Goal: Transaction & Acquisition: Purchase product/service

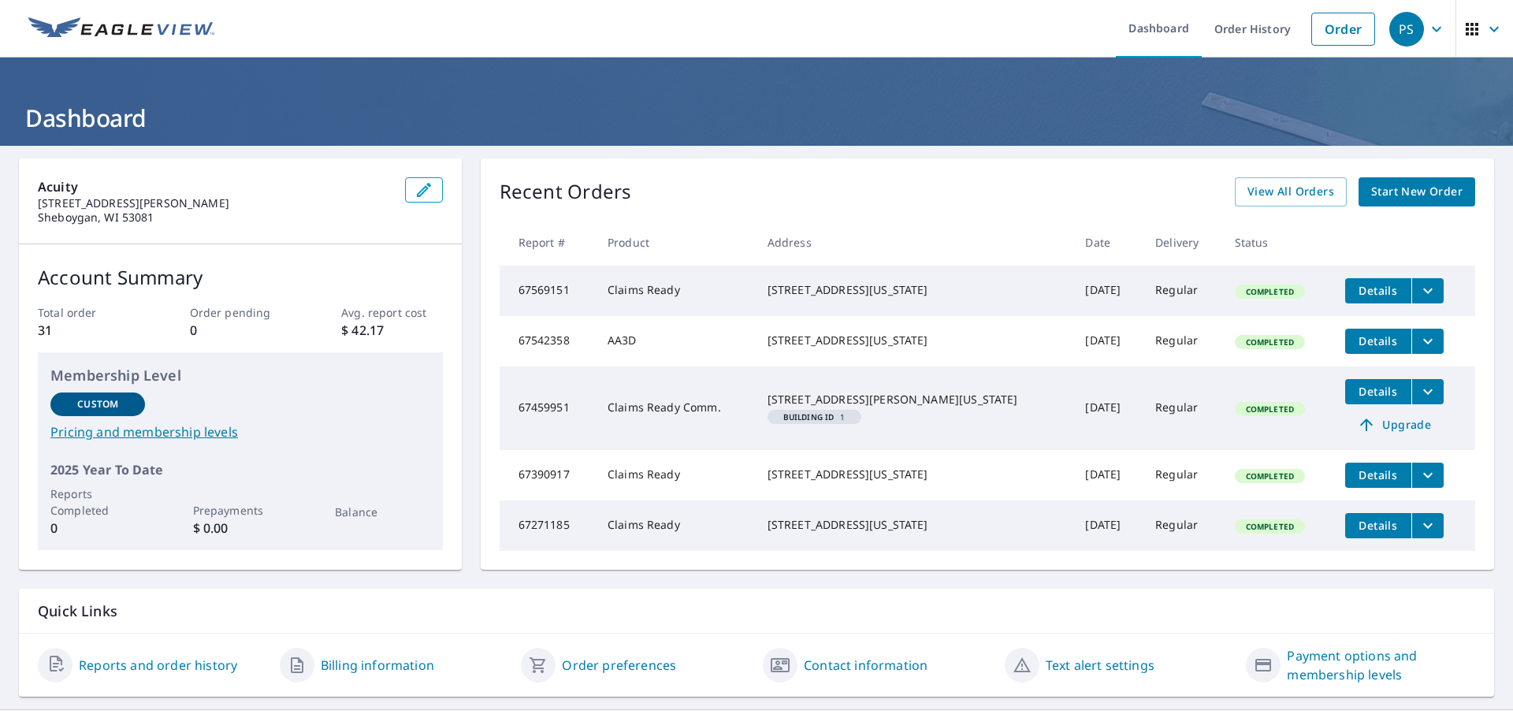
click at [1400, 191] on span "Start New Order" at bounding box center [1416, 192] width 91 height 20
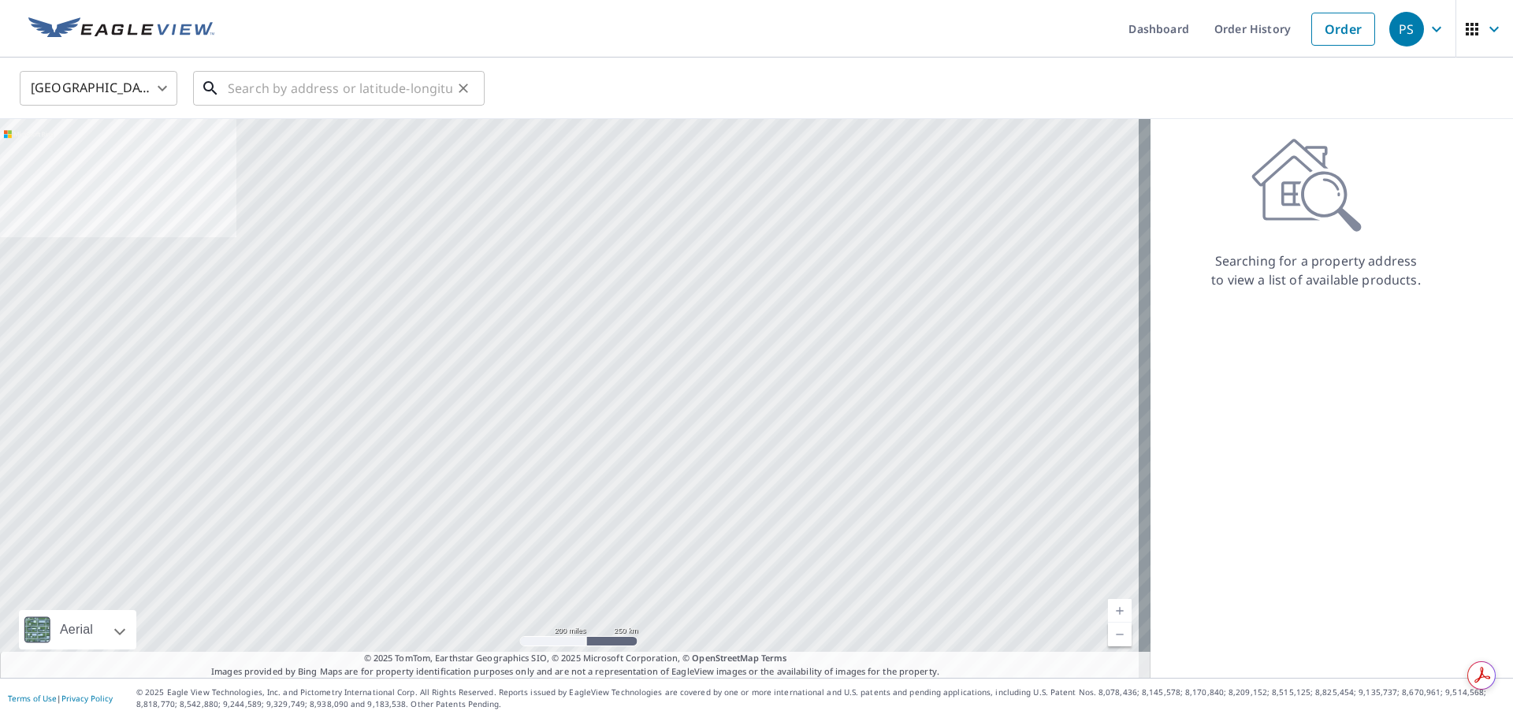
click at [314, 92] on input "text" at bounding box center [340, 88] width 225 height 44
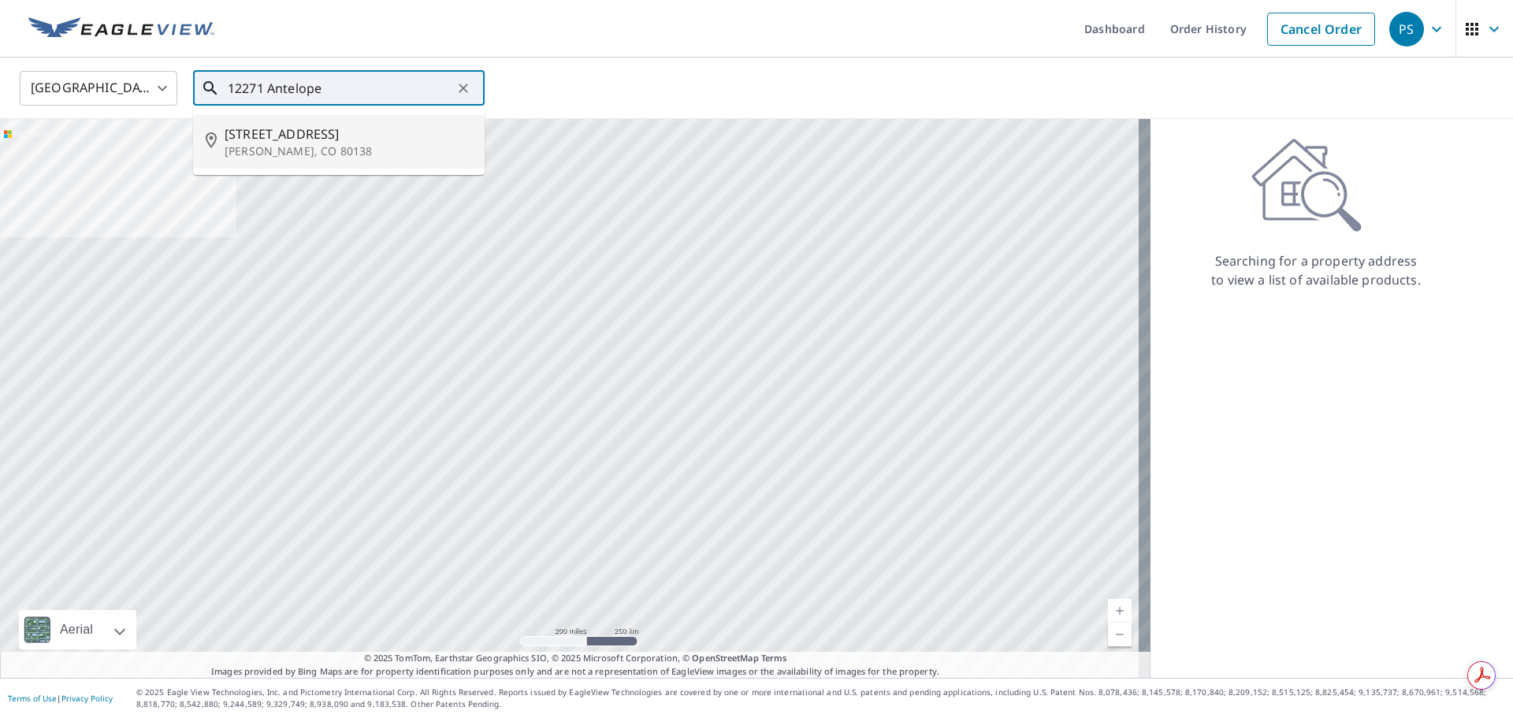
click at [263, 147] on p "[PERSON_NAME], CO 80138" at bounding box center [348, 151] width 247 height 16
type input "[STREET_ADDRESS][PERSON_NAME]"
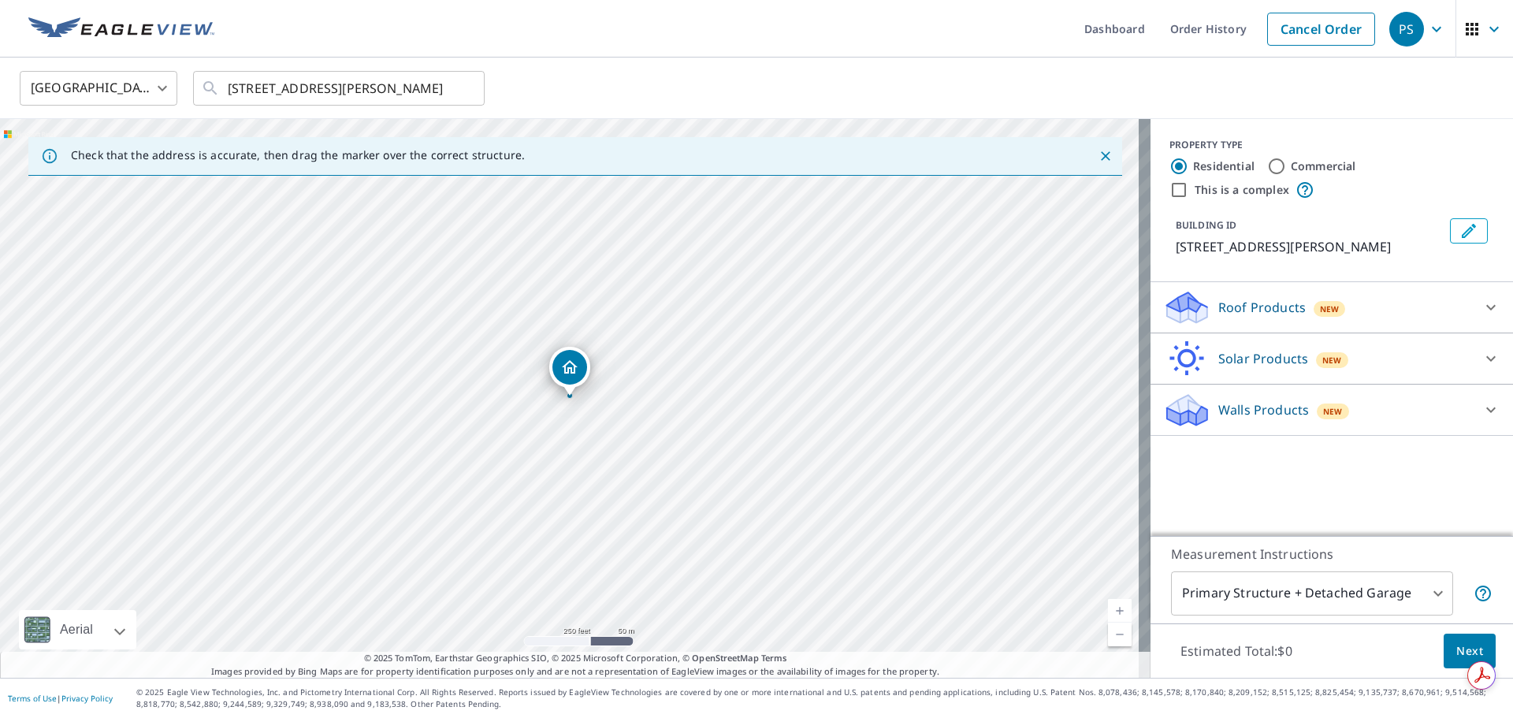
click at [1240, 301] on p "Roof Products" at bounding box center [1261, 307] width 87 height 19
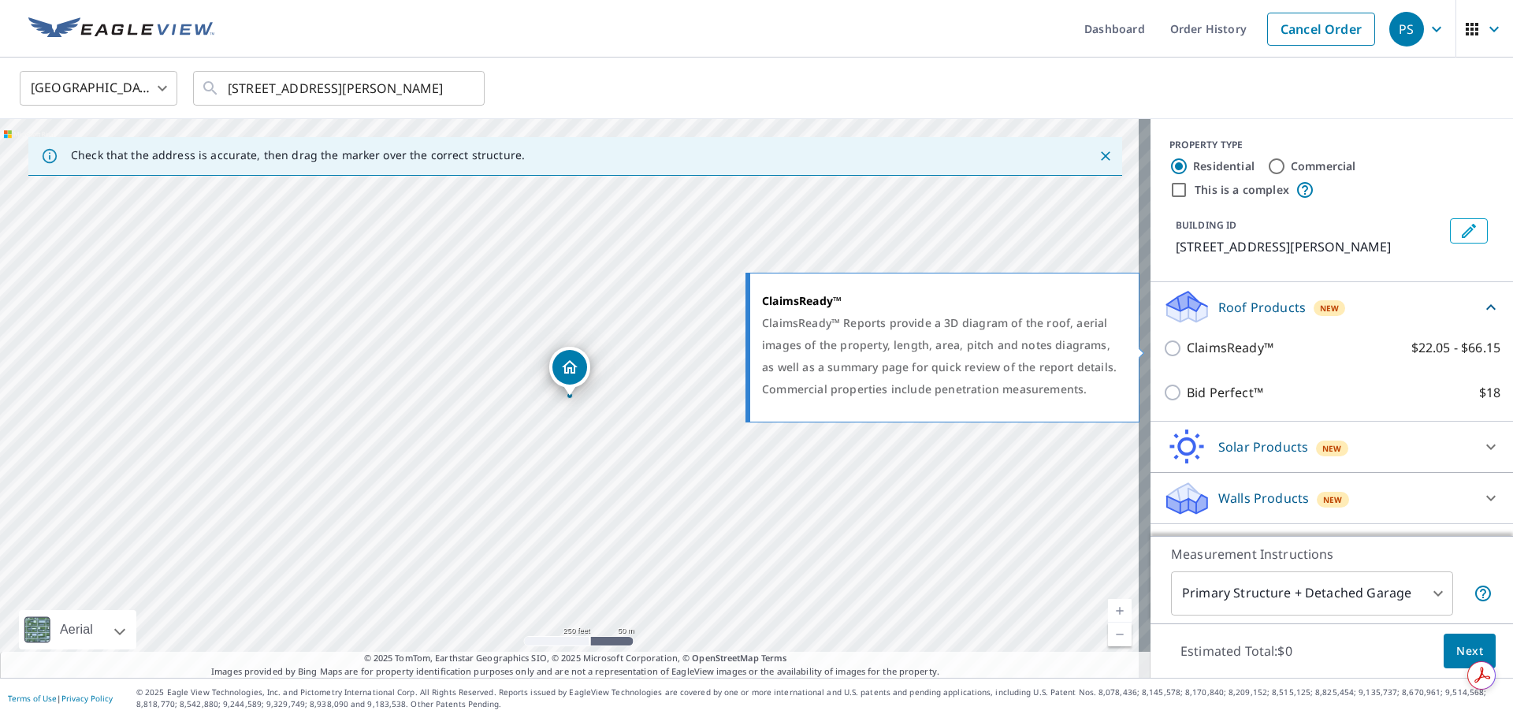
click at [1163, 351] on input "ClaimsReady™ $22.05 - $66.15" at bounding box center [1175, 348] width 24 height 19
checkbox input "true"
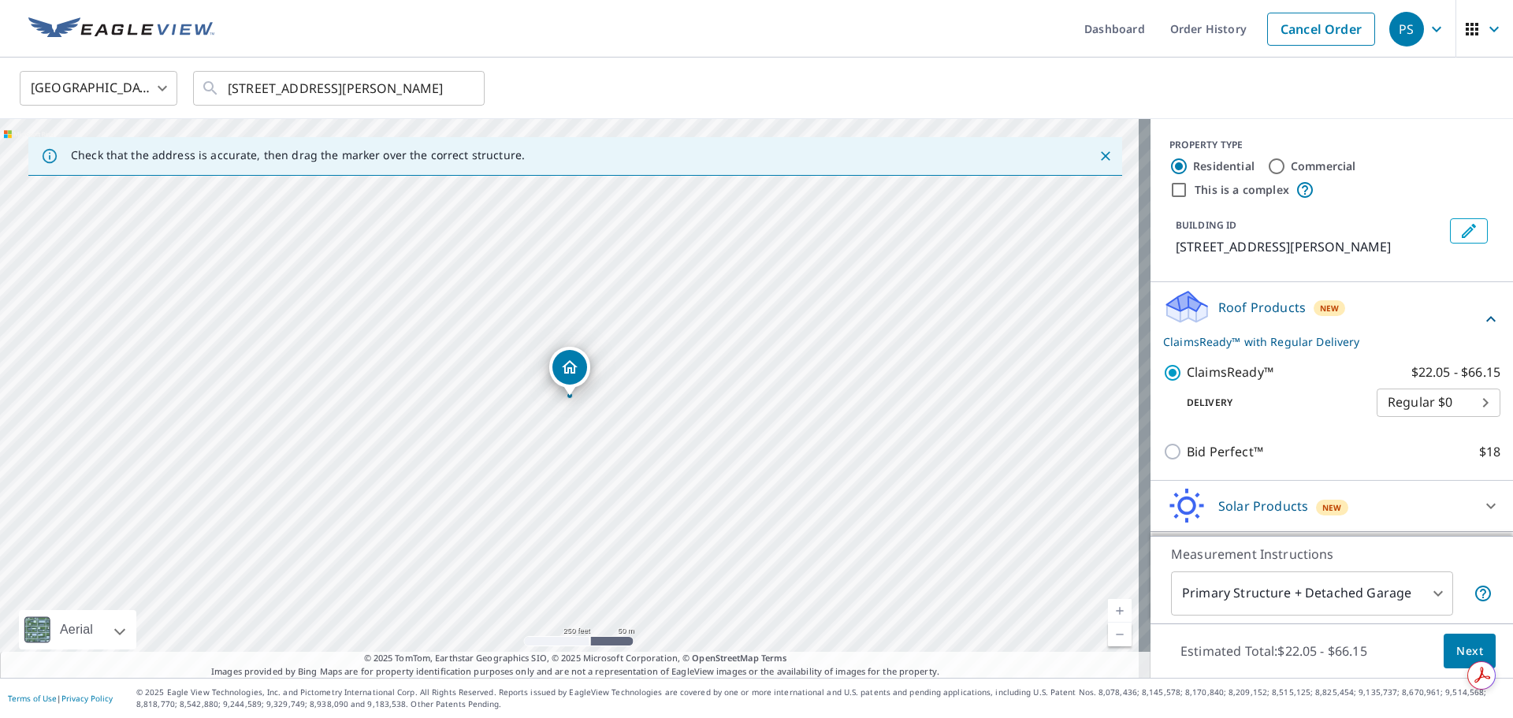
click at [1456, 651] on span "Next" at bounding box center [1469, 651] width 27 height 20
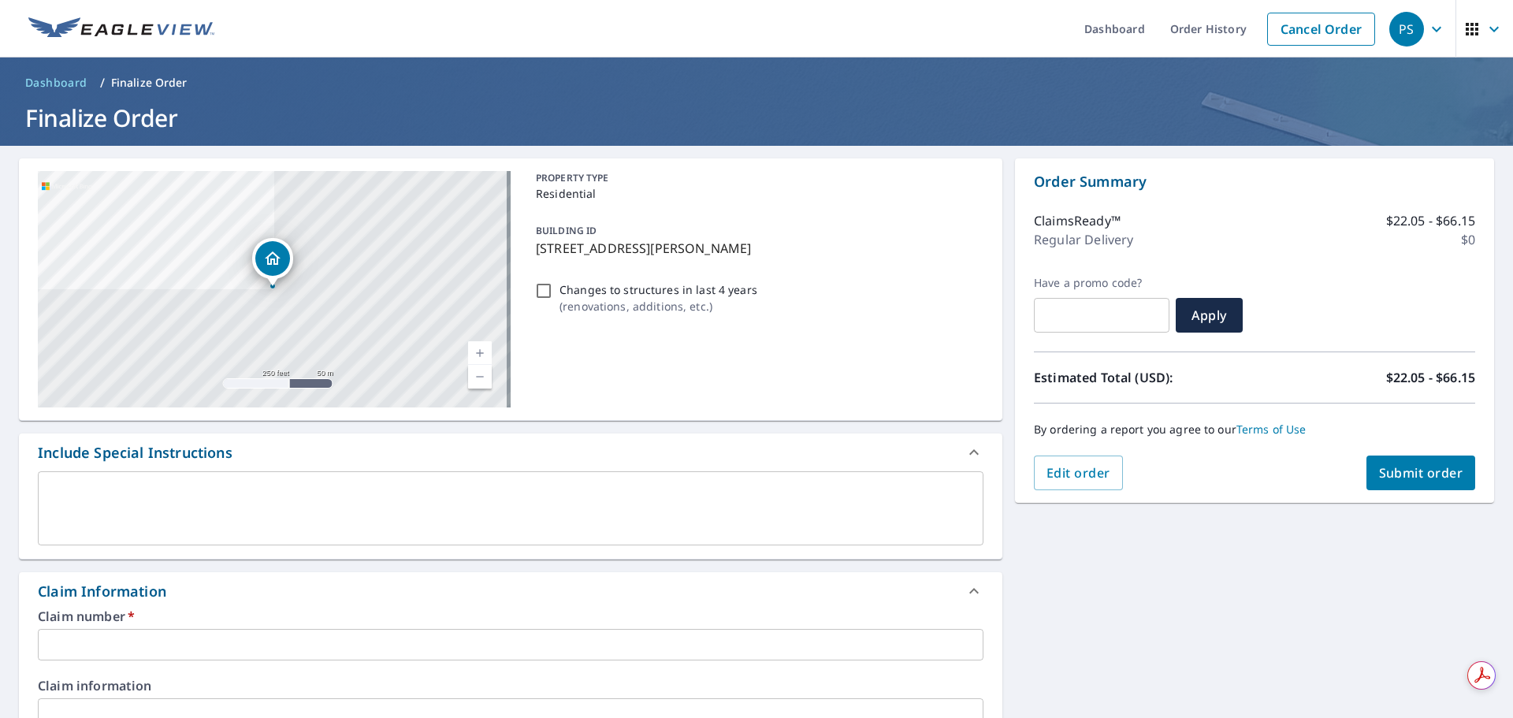
click at [111, 635] on input "text" at bounding box center [511, 645] width 946 height 32
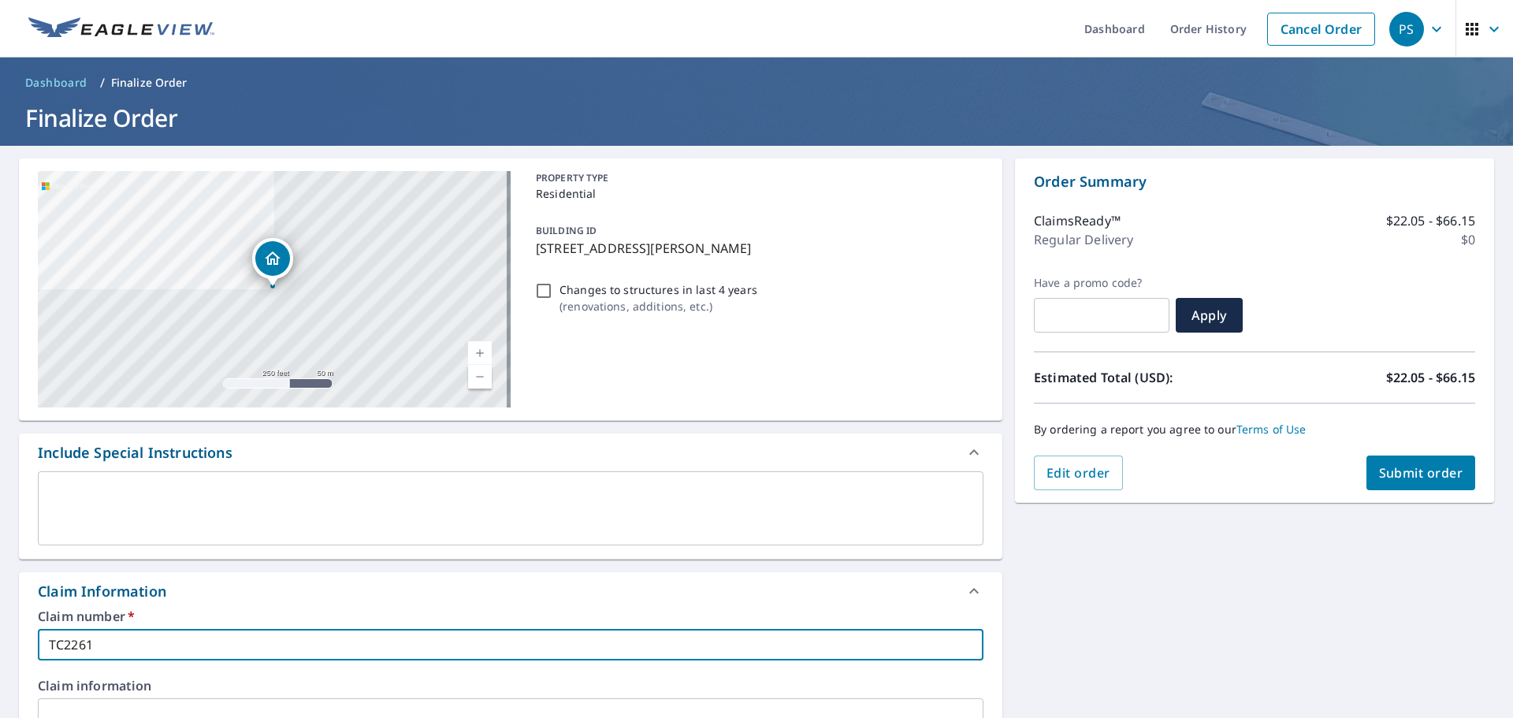
type input "TC2261"
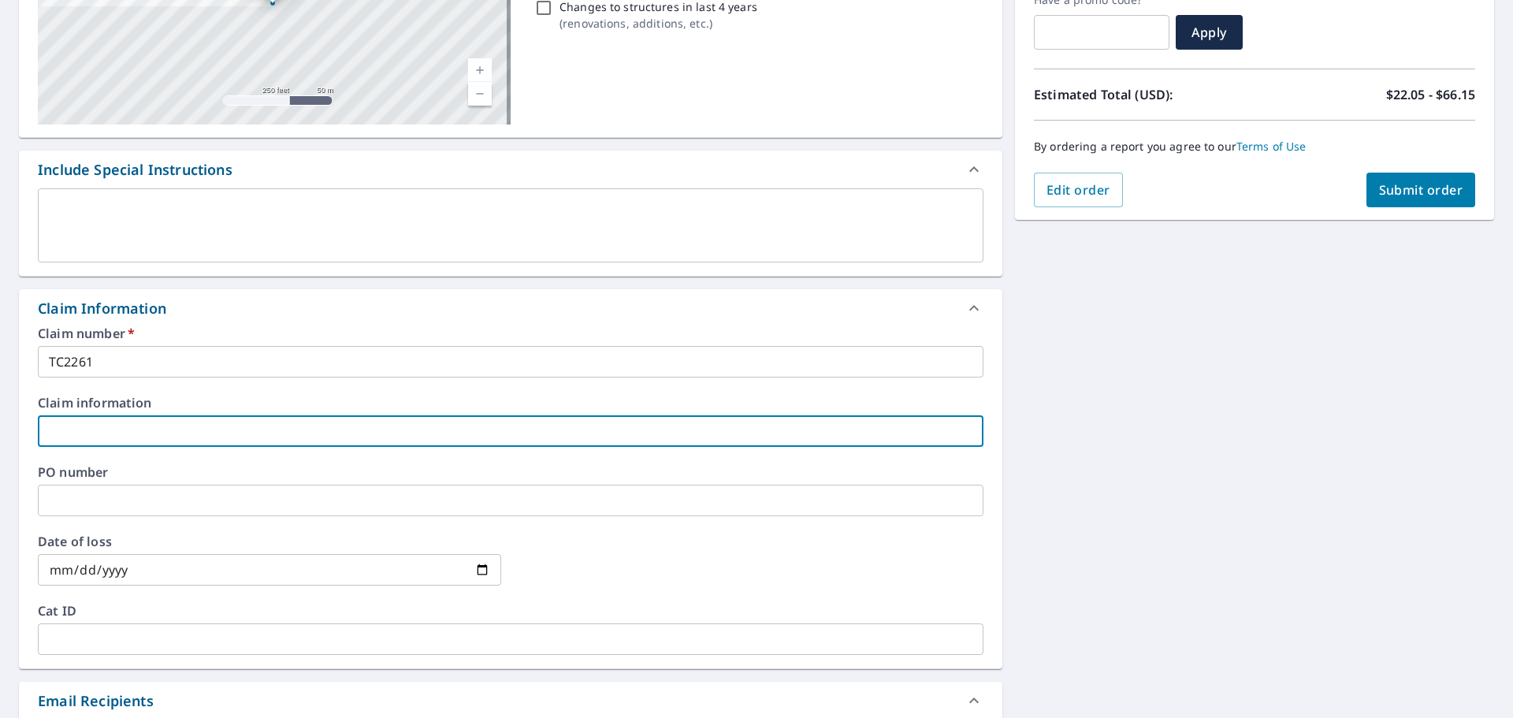
scroll to position [327, 0]
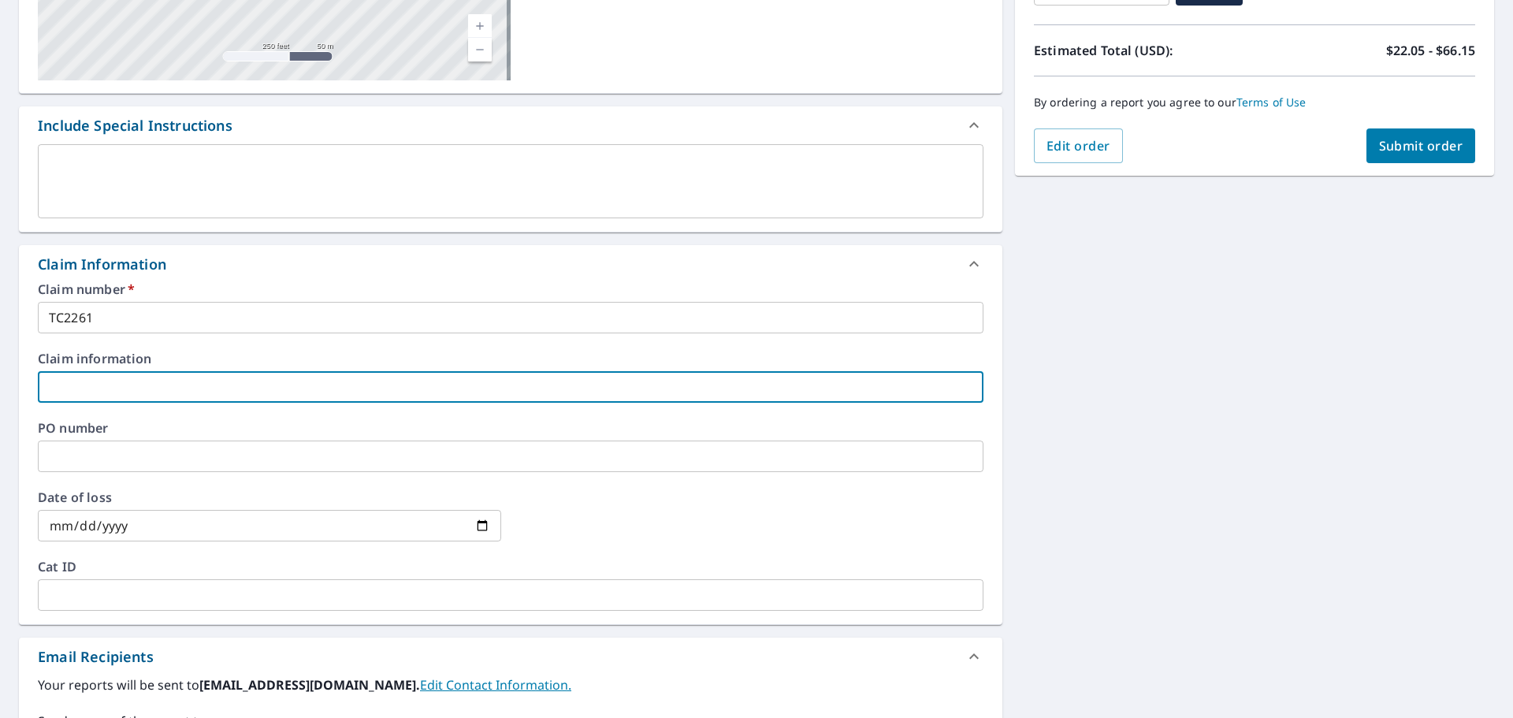
click at [477, 525] on input "date" at bounding box center [269, 526] width 463 height 32
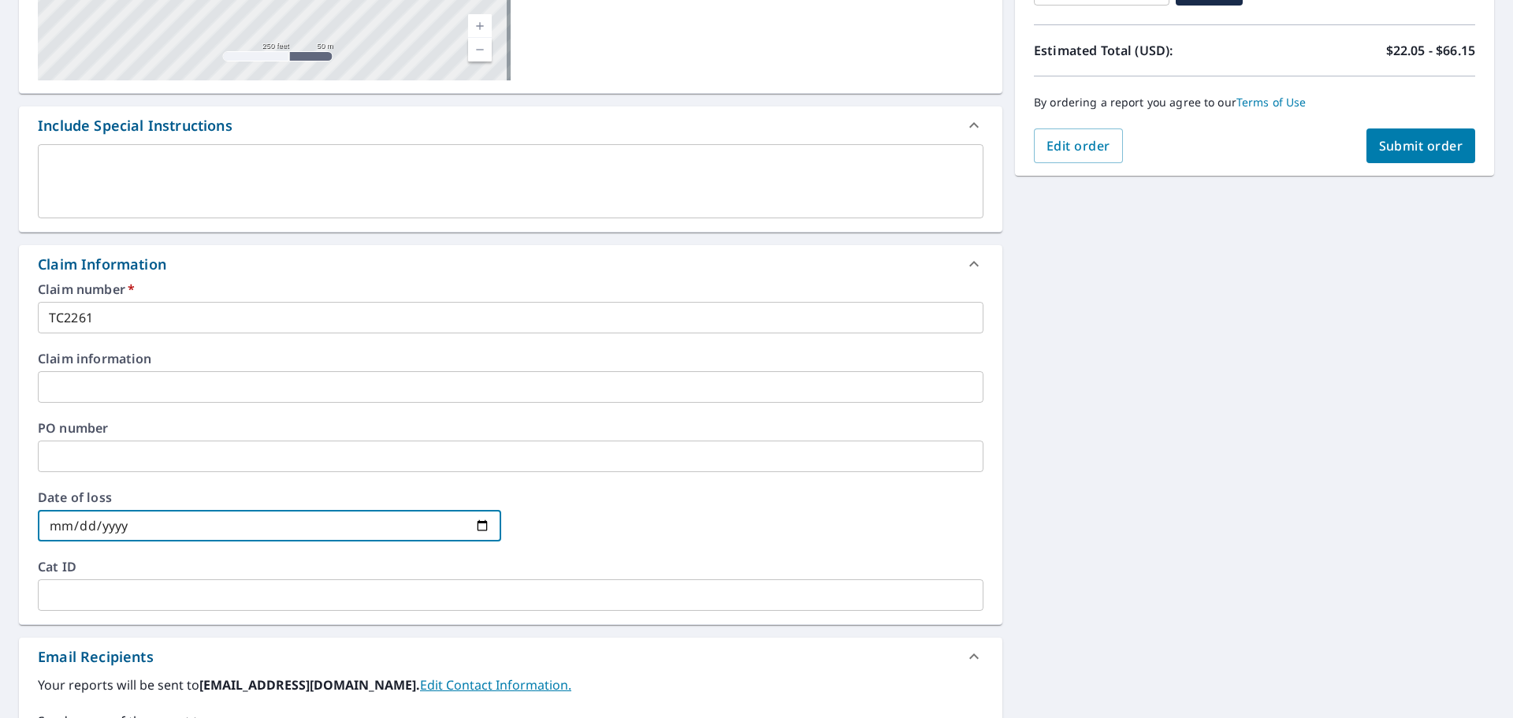
type input "[DATE]"
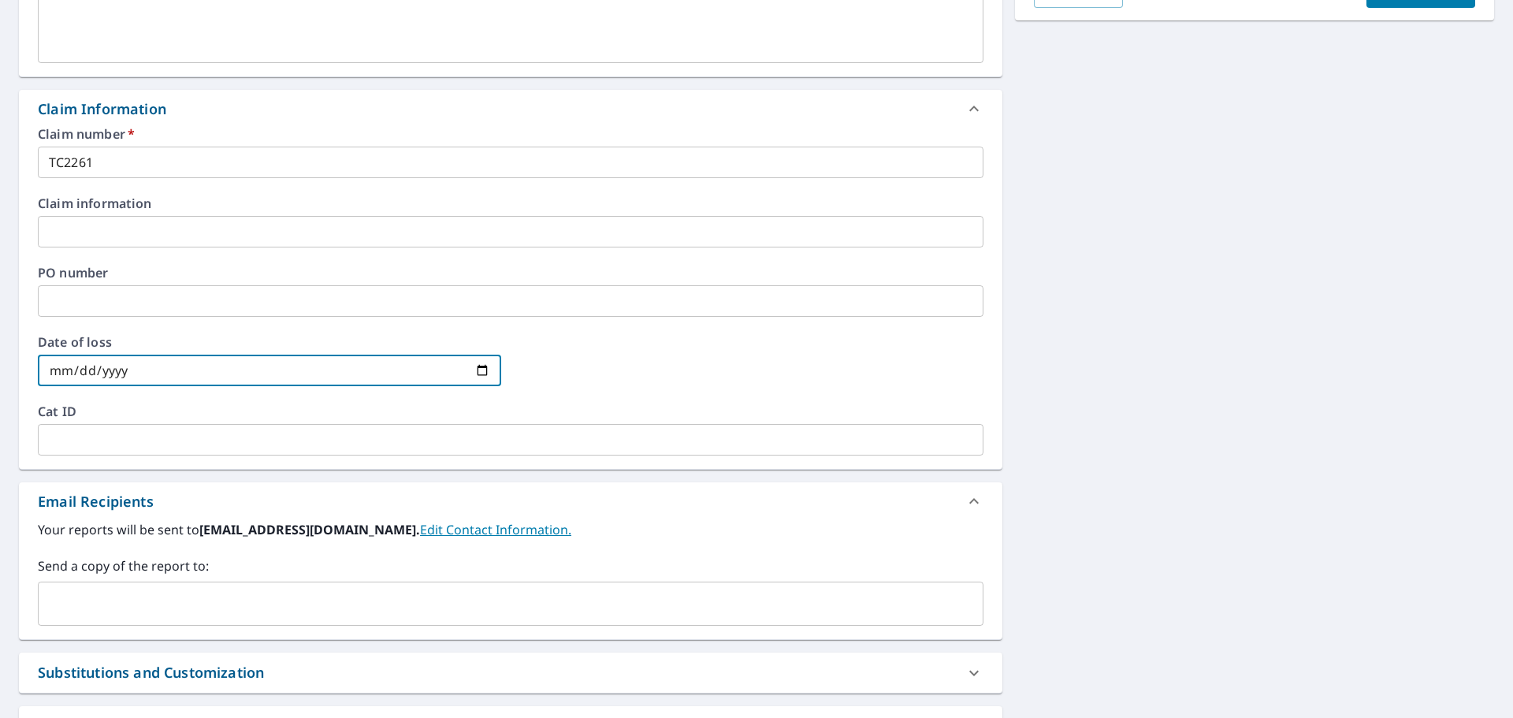
scroll to position [309, 0]
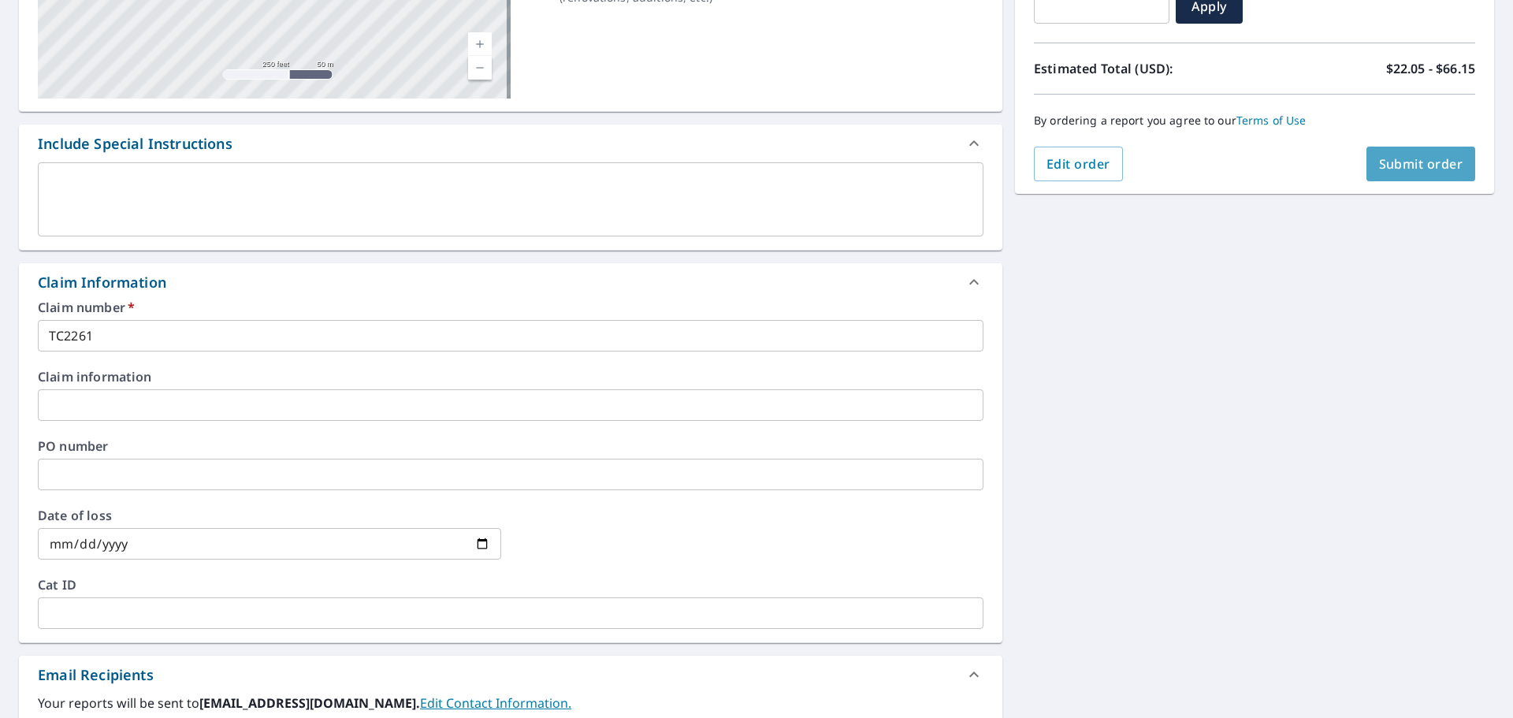
click at [1413, 167] on span "Submit order" at bounding box center [1421, 163] width 84 height 17
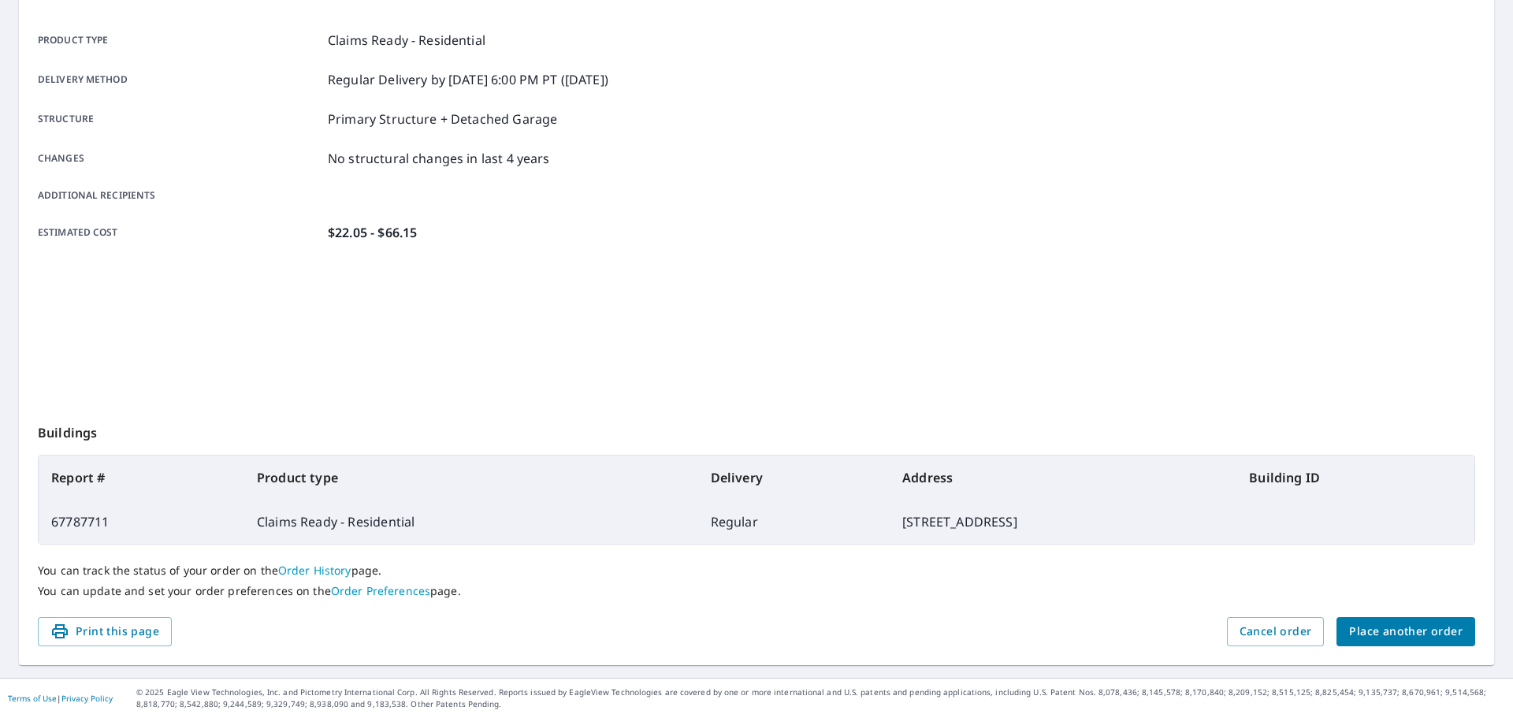
scroll to position [210, 0]
